Goal: Task Accomplishment & Management: Use online tool/utility

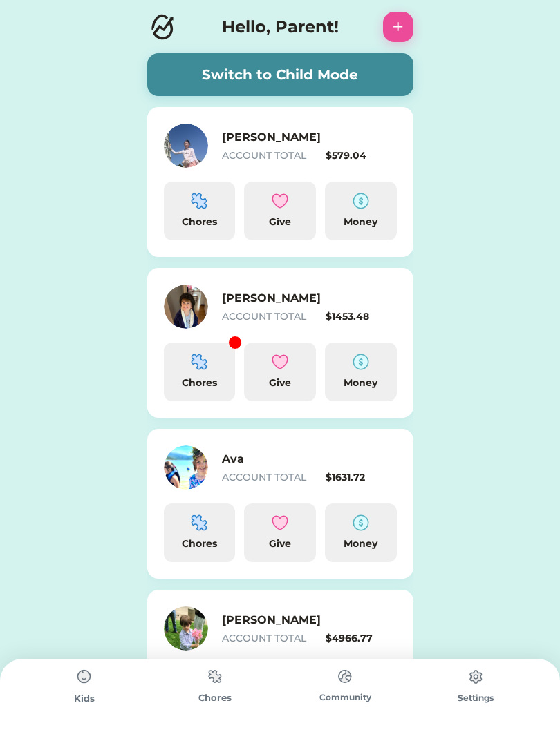
click at [293, 82] on button "Switch to Child Mode" at bounding box center [280, 74] width 266 height 43
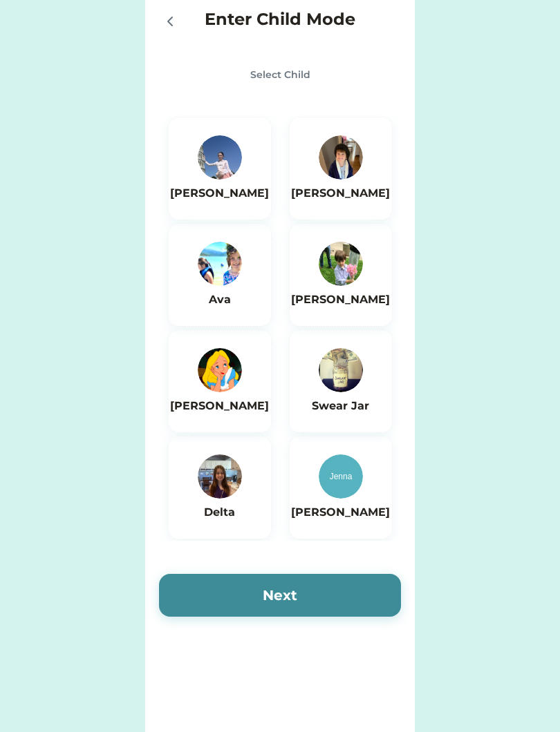
click at [226, 201] on h6 "[PERSON_NAME]" at bounding box center [219, 193] width 99 height 17
click at [301, 599] on button "Next" at bounding box center [280, 595] width 242 height 43
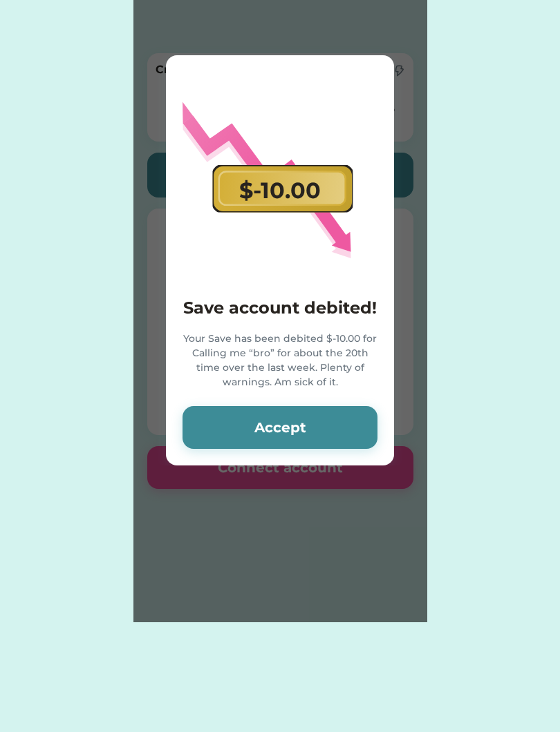
click at [344, 426] on button "Accept" at bounding box center [279, 427] width 195 height 43
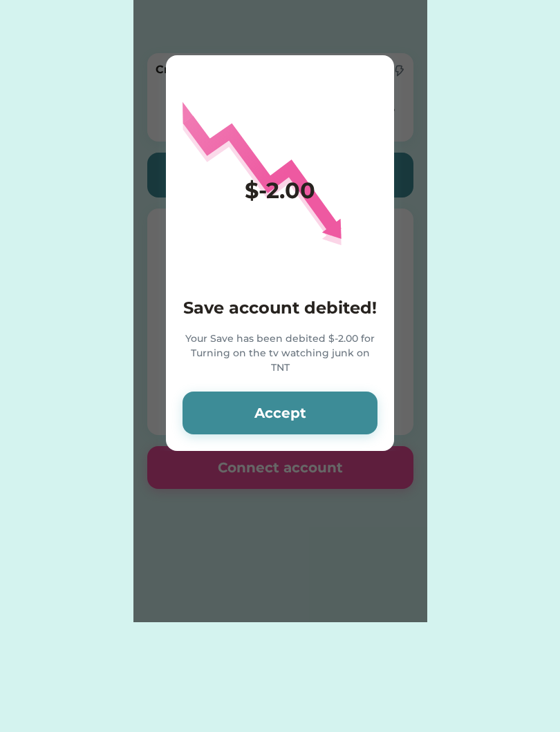
click at [0, 553] on html "Enter Child Mode Select Child [PERSON_NAME] [PERSON_NAME] [PERSON_NAME] Swear J…" at bounding box center [280, 366] width 560 height 732
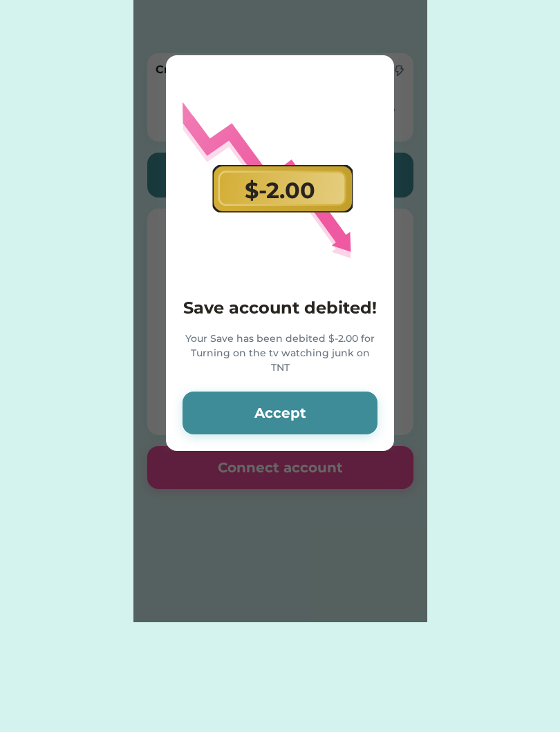
click at [1, 350] on div "Enter Child Mode Select Child [PERSON_NAME] [PERSON_NAME] [PERSON_NAME] Swear J…" at bounding box center [280, 311] width 560 height 622
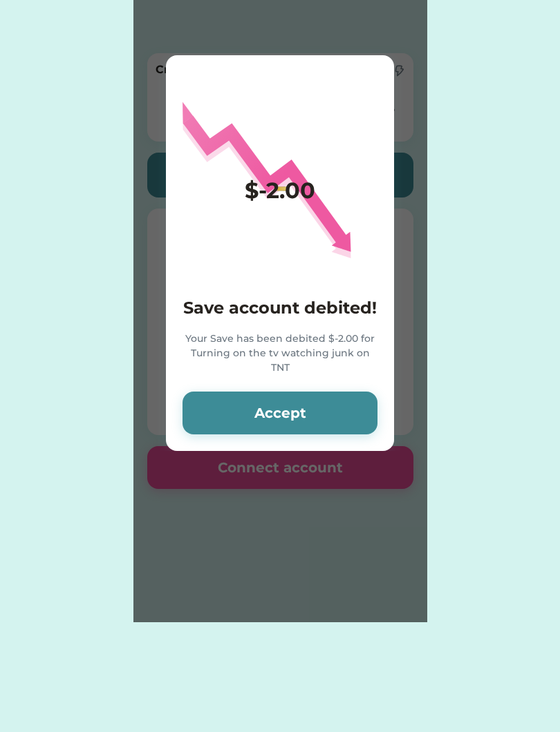
click at [339, 419] on button "Accept" at bounding box center [279, 413] width 195 height 43
click at [350, 407] on button "Accept" at bounding box center [279, 413] width 195 height 43
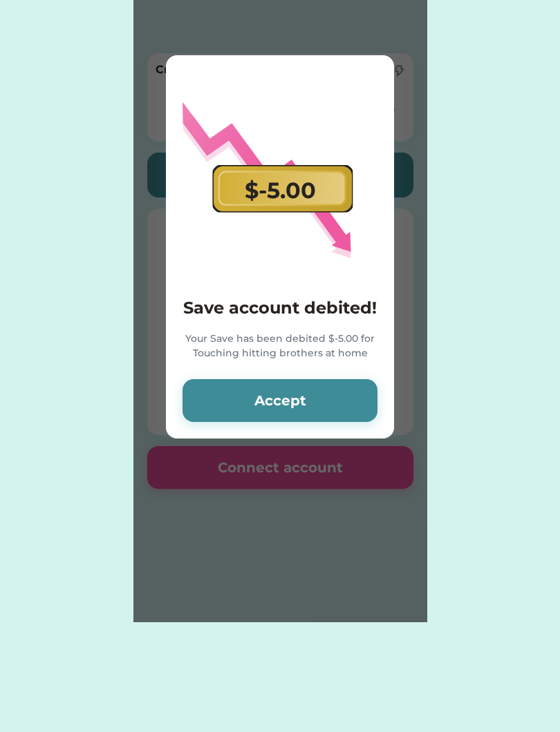
click at [360, 408] on button "Accept" at bounding box center [279, 400] width 195 height 43
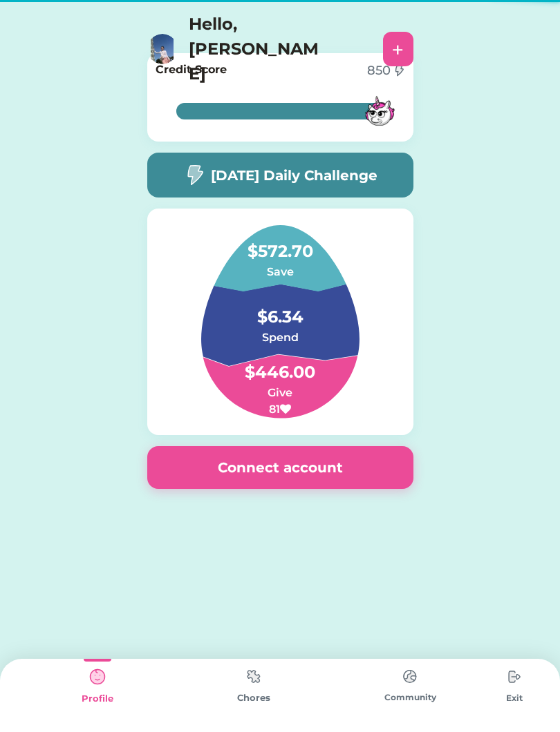
click at [371, 398] on img at bounding box center [280, 321] width 225 height 193
click at [248, 698] on div "Chores" at bounding box center [253, 699] width 156 height 14
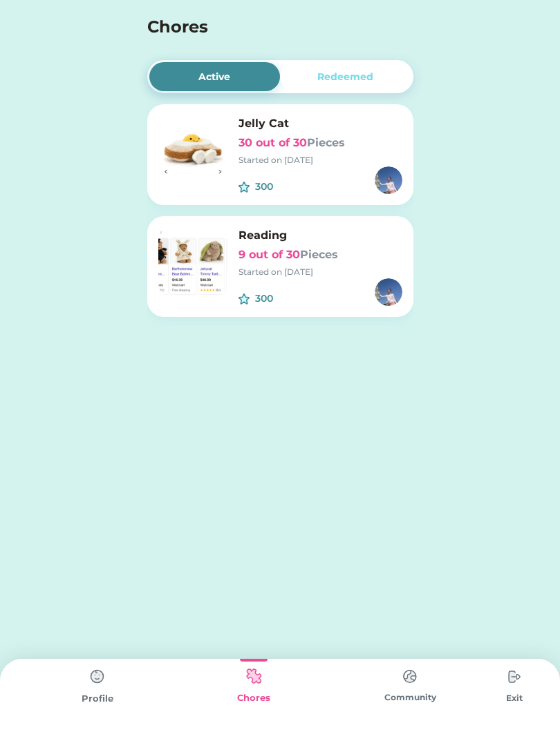
click at [348, 248] on h6 "9 out of 30 Pieces" at bounding box center [320, 255] width 164 height 17
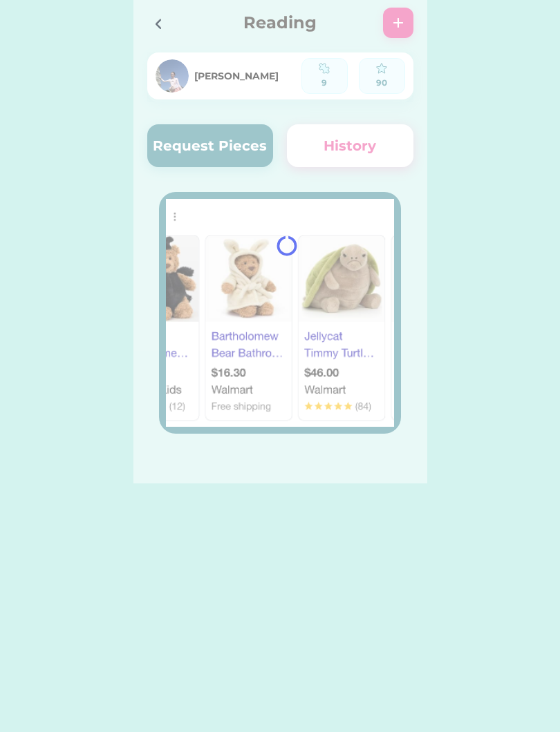
click at [397, 268] on div at bounding box center [280, 242] width 294 height 484
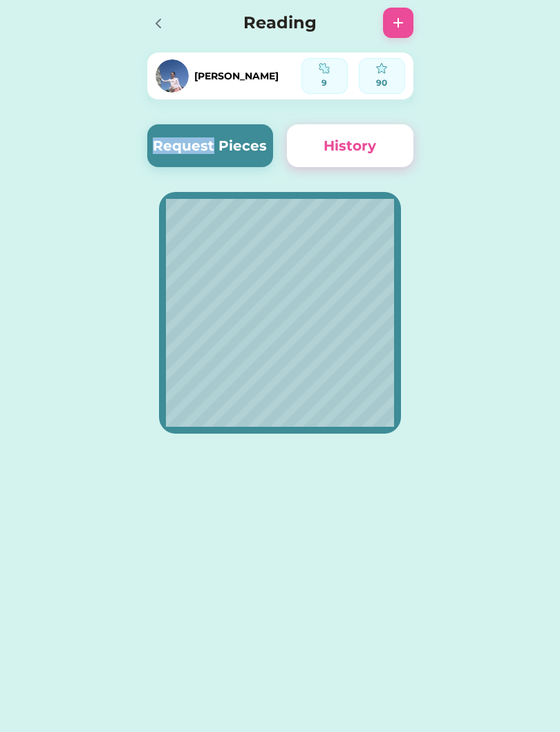
click at [253, 139] on button "Request Pieces" at bounding box center [210, 145] width 126 height 43
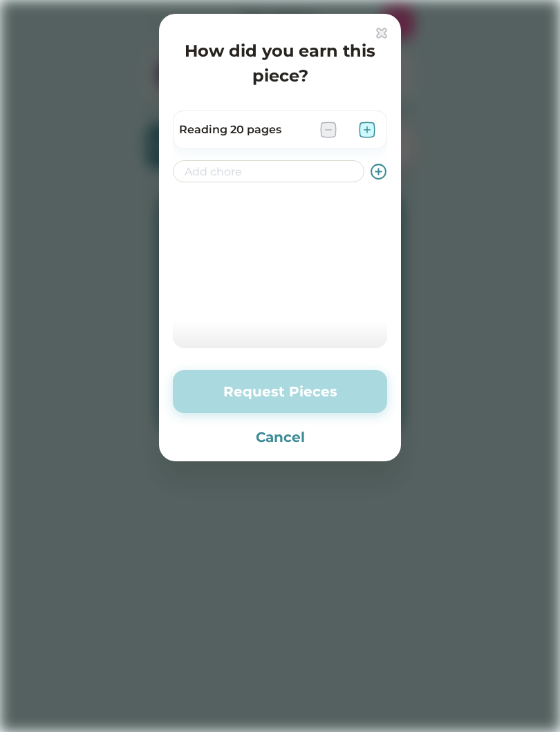
click at [355, 124] on div at bounding box center [347, 130] width 55 height 17
click at [364, 136] on img at bounding box center [367, 130] width 17 height 17
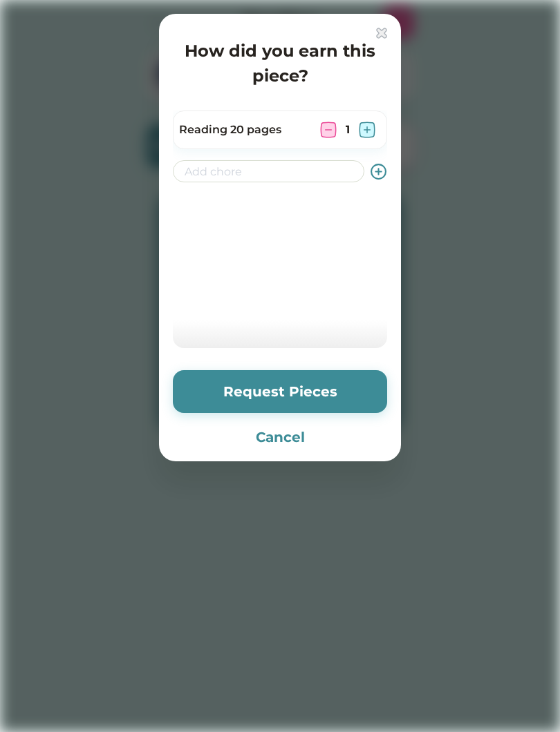
click at [365, 115] on div "Reading 20 pages 1" at bounding box center [280, 130] width 214 height 39
click at [368, 112] on div "Reading 20 pages 1" at bounding box center [280, 130] width 214 height 39
click at [370, 123] on img at bounding box center [367, 130] width 17 height 17
click at [372, 116] on div "Reading 20 pages 2" at bounding box center [280, 130] width 214 height 39
click at [370, 122] on img at bounding box center [367, 130] width 17 height 17
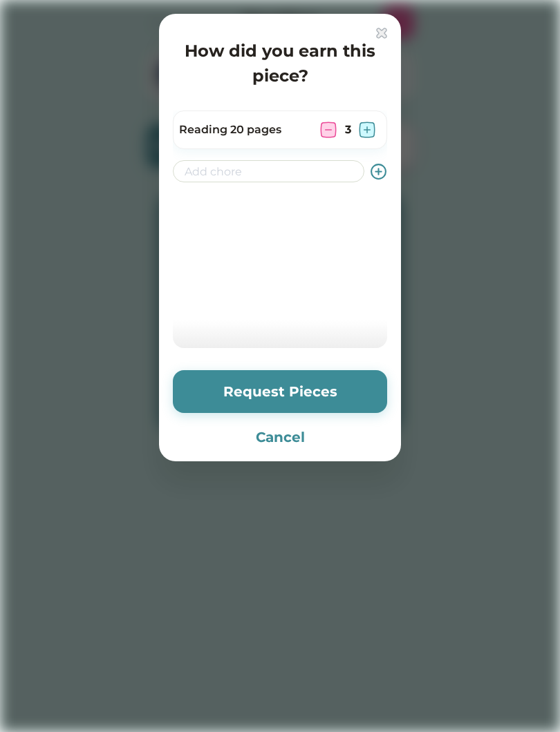
click at [372, 126] on img at bounding box center [367, 130] width 17 height 17
click at [363, 119] on div "Reading 20 pages 4" at bounding box center [280, 130] width 214 height 39
click at [369, 124] on img at bounding box center [367, 130] width 17 height 17
click at [351, 397] on button "Request Pieces" at bounding box center [280, 391] width 214 height 43
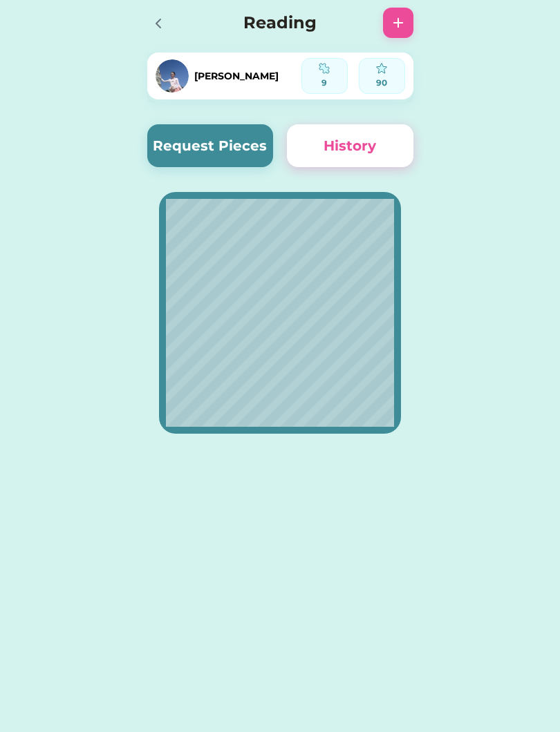
click at [170, 26] on div at bounding box center [162, 23] width 30 height 30
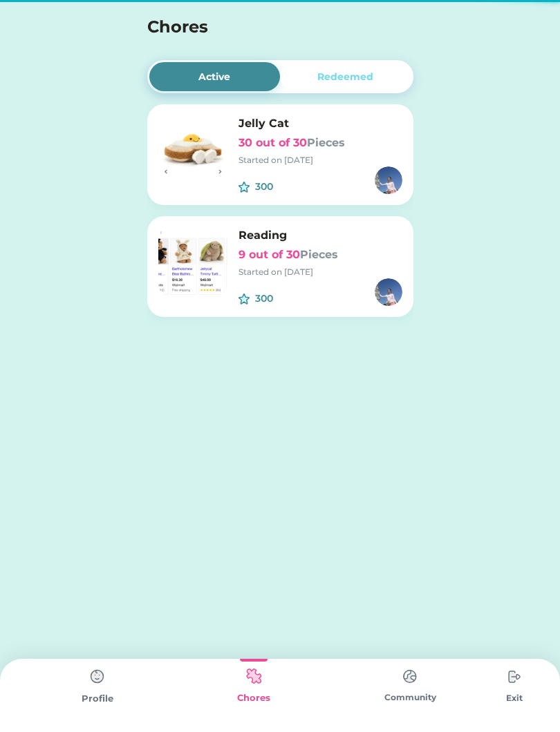
click at [374, 647] on div "Enter Child Mode Select Child [PERSON_NAME] [PERSON_NAME] [PERSON_NAME] Swear J…" at bounding box center [280, 366] width 560 height 732
click at [417, 698] on div "Community" at bounding box center [410, 698] width 156 height 12
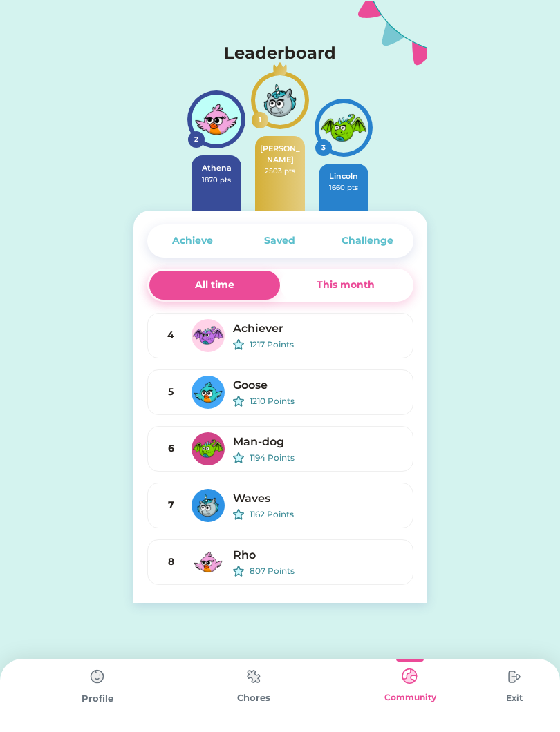
click at [193, 248] on div "Achieve" at bounding box center [192, 241] width 41 height 15
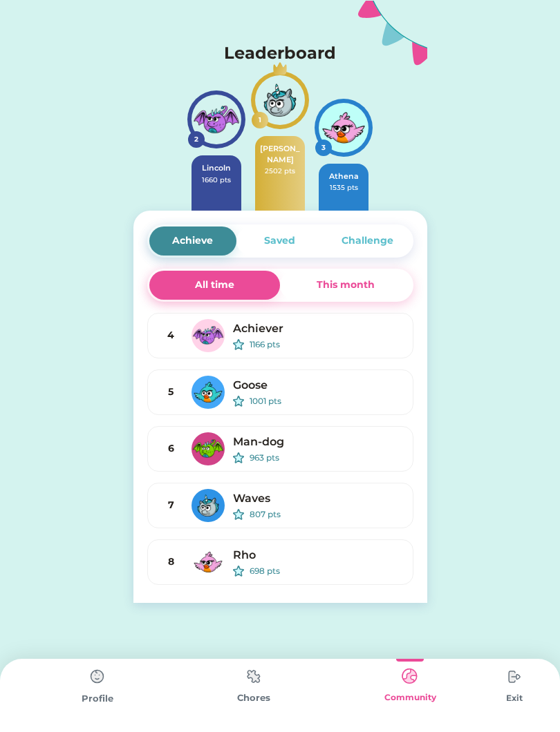
click at [525, 683] on img at bounding box center [514, 677] width 28 height 28
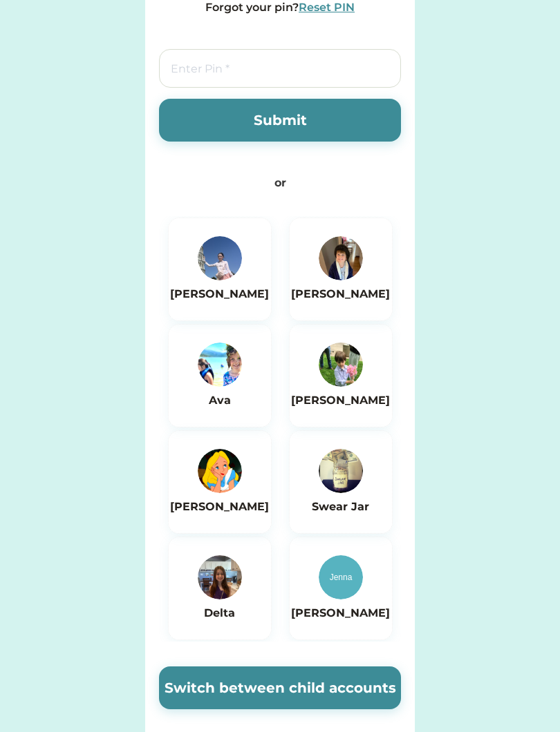
scroll to position [41, 0]
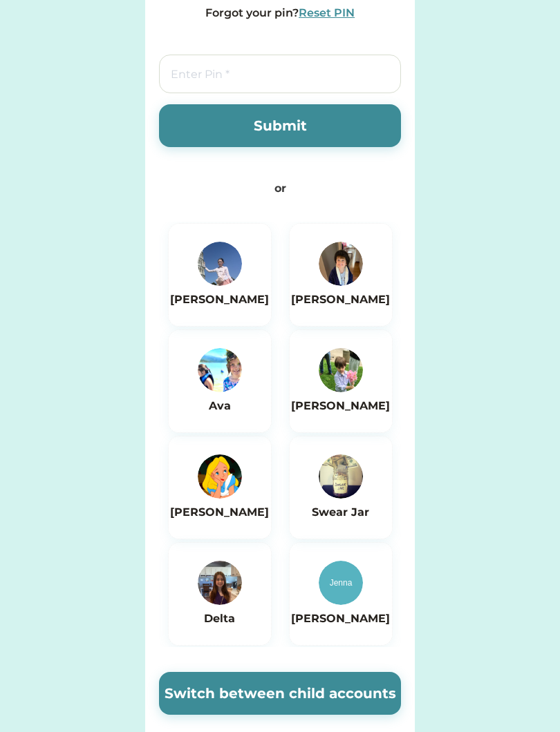
click at [178, 73] on input "tel" at bounding box center [280, 74] width 242 height 39
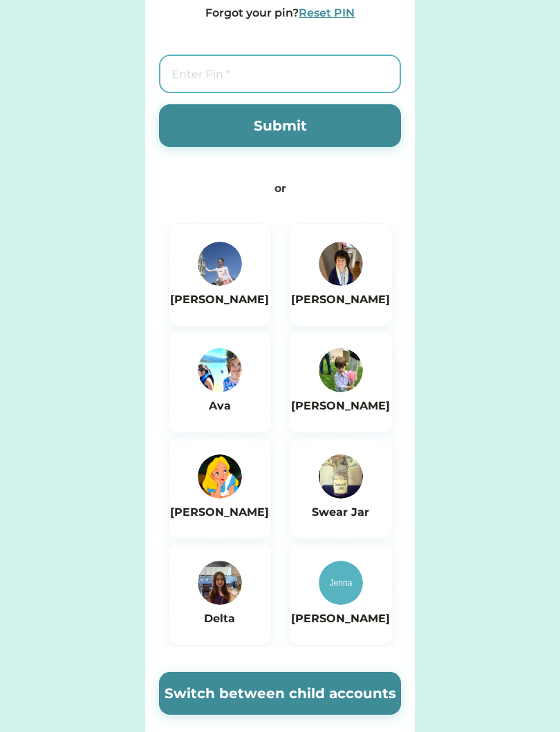
scroll to position [0, 0]
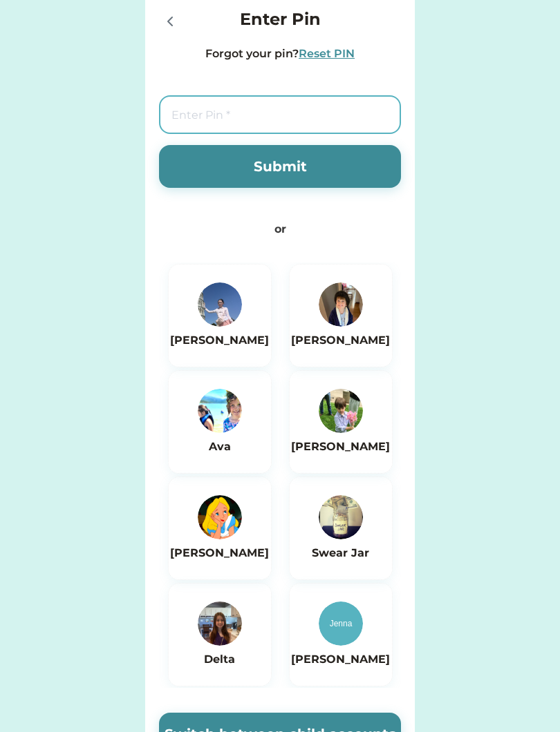
click at [155, 19] on div "Enter Pin Forgot your pin? Reset PIN Submit or [PERSON_NAME] [PERSON_NAME] [PER…" at bounding box center [279, 429] width 269 height 859
click at [160, 30] on div at bounding box center [169, 20] width 21 height 21
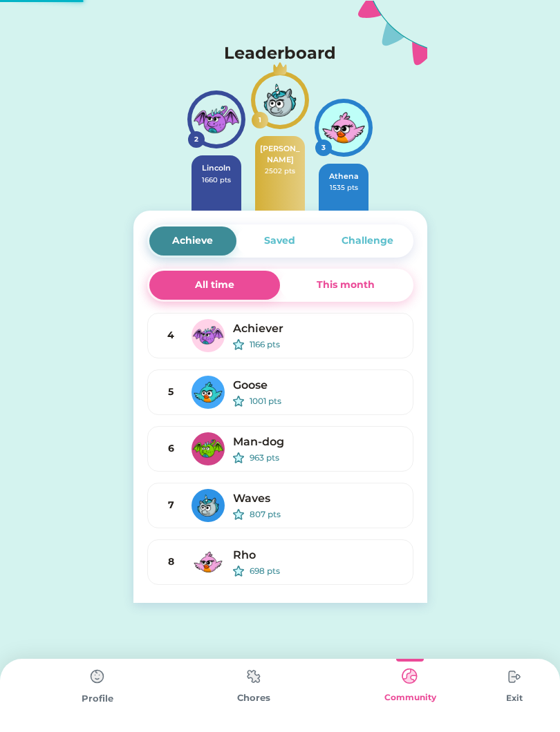
click at [502, 679] on img at bounding box center [514, 677] width 28 height 28
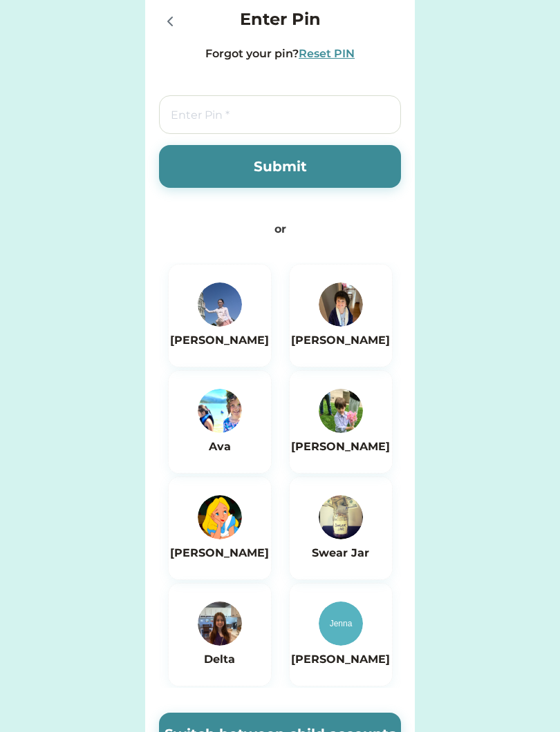
click at [515, 687] on div "Enter Pin Forgot your pin? Reset PIN Submit or [PERSON_NAME] [PERSON_NAME] [PER…" at bounding box center [280, 447] width 560 height 894
click at [519, 693] on div "Enter Pin Forgot your pin? Reset PIN Submit or [PERSON_NAME] [PERSON_NAME] [PER…" at bounding box center [280, 447] width 560 height 894
click at [144, 66] on div "Enter Pin Forgot your pin? Reset PIN Submit or [PERSON_NAME] [PERSON_NAME] [PER…" at bounding box center [280, 447] width 560 height 894
click at [175, 12] on div at bounding box center [169, 20] width 21 height 21
